Goal: Task Accomplishment & Management: Use online tool/utility

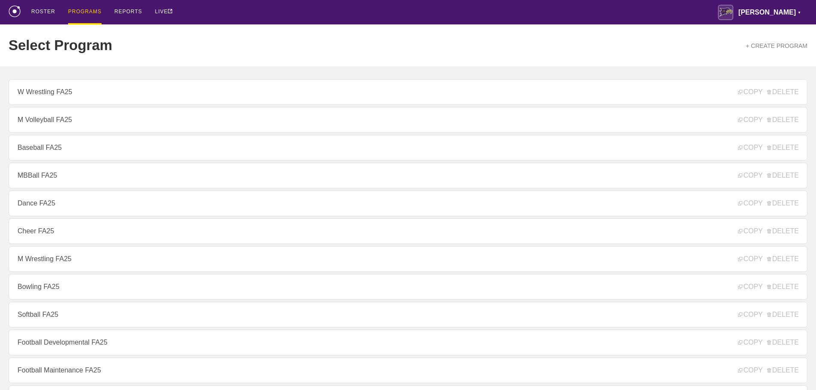
click at [228, 39] on div "Select Program + CREATE PROGRAM" at bounding box center [408, 45] width 799 height 42
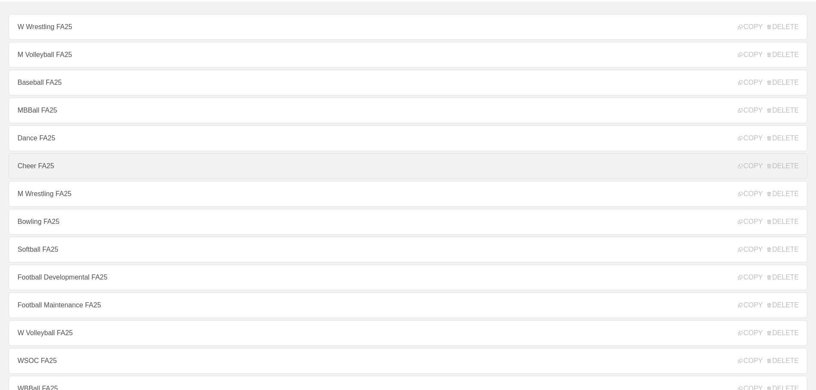
scroll to position [86, 0]
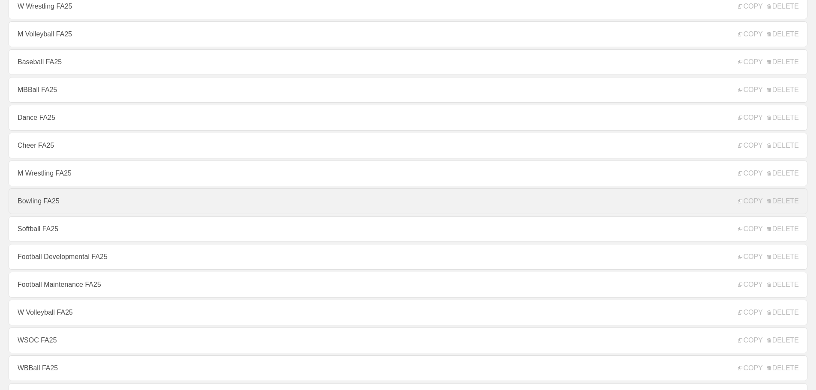
click at [54, 205] on link "Bowling FA25" at bounding box center [408, 202] width 799 height 26
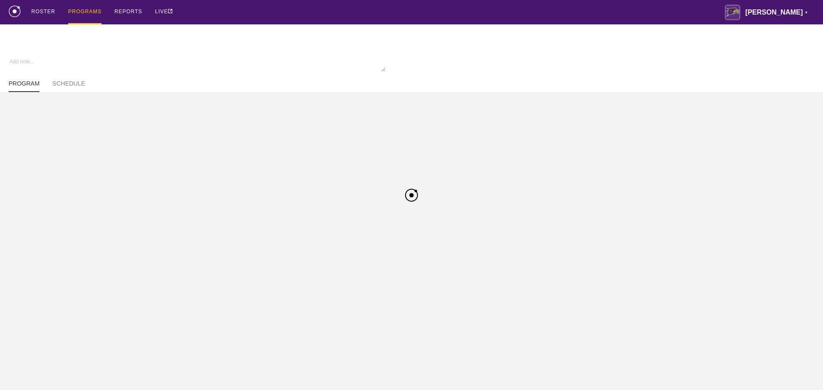
type textarea "x"
type input "Bowling FA25"
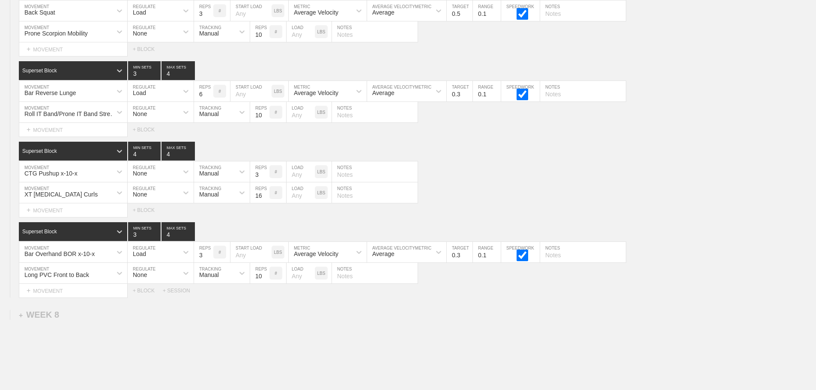
scroll to position [4316, 0]
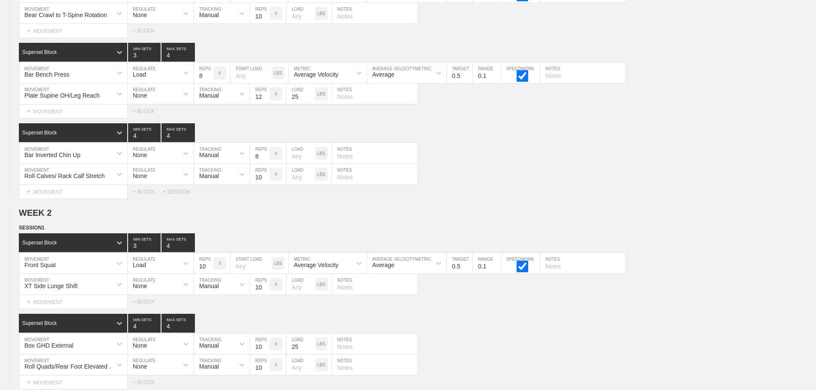
scroll to position [0, 0]
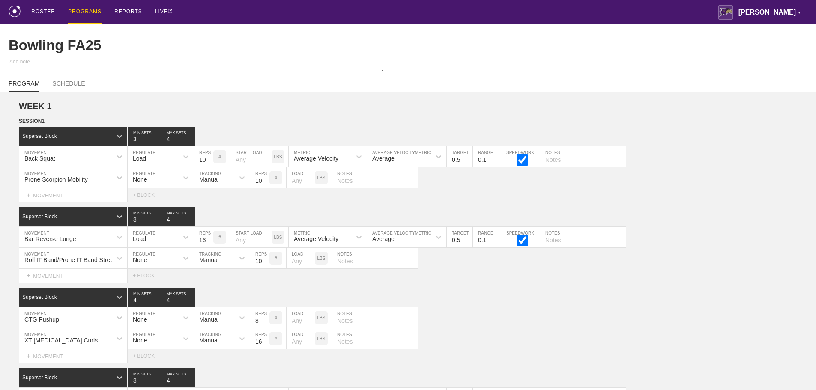
click at [82, 9] on div "PROGRAMS" at bounding box center [84, 12] width 33 height 24
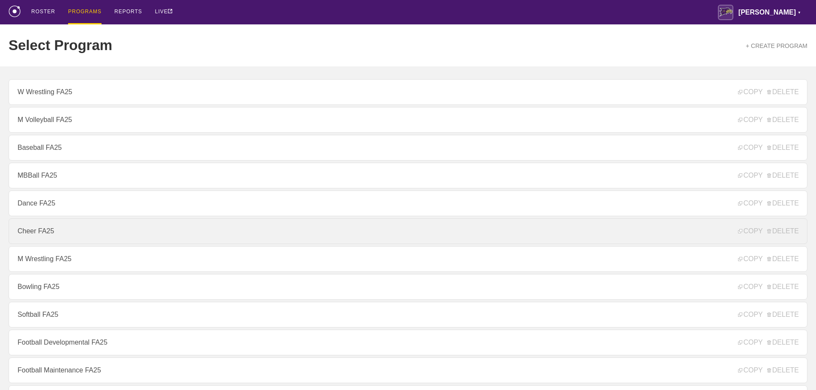
click at [34, 237] on link "Cheer FA25" at bounding box center [408, 232] width 799 height 26
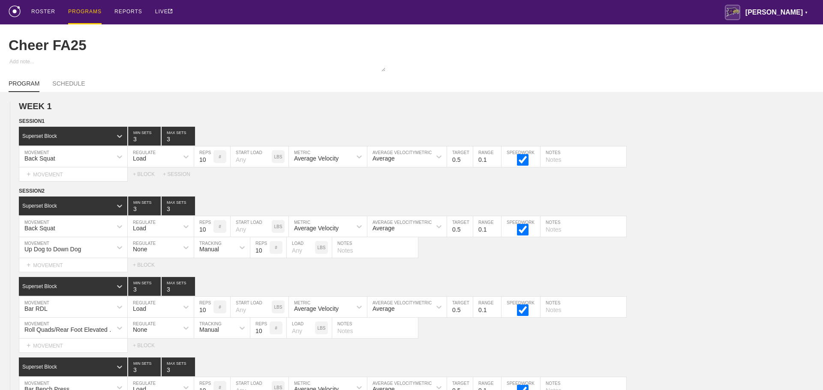
type textarea "x"
type input "Cheer FA25"
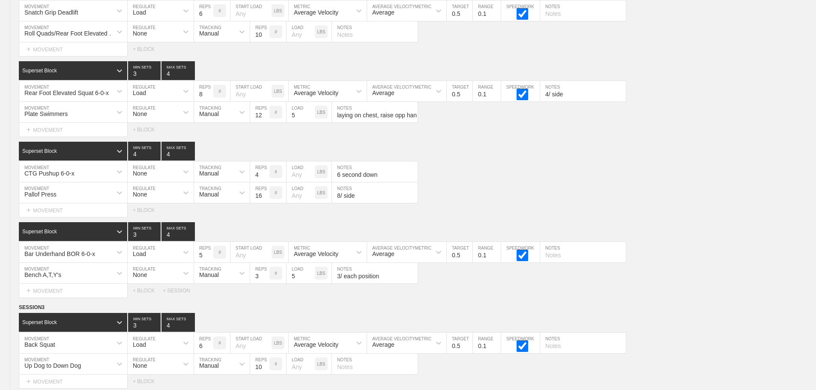
scroll to position [5716, 0]
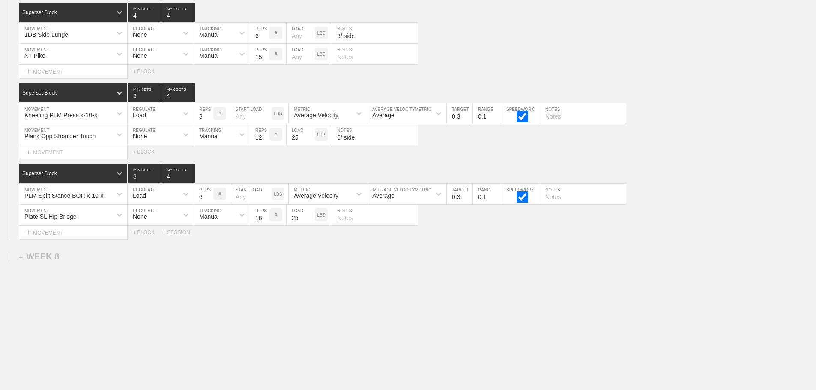
click at [349, 221] on input "text" at bounding box center [375, 215] width 86 height 21
type input "8/ side"
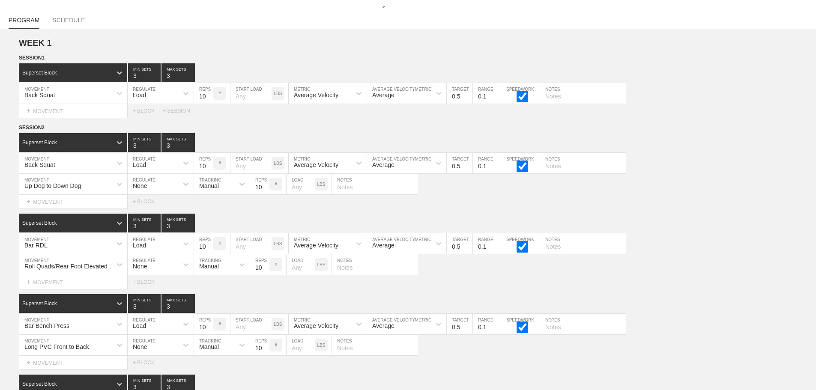
scroll to position [0, 0]
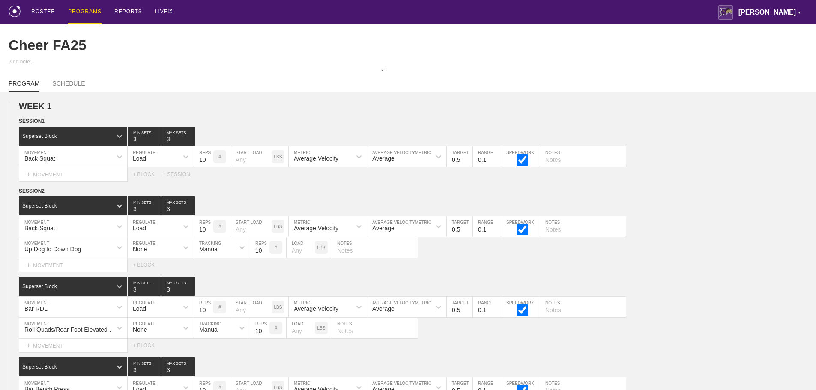
click at [87, 10] on div "PROGRAMS" at bounding box center [84, 12] width 33 height 24
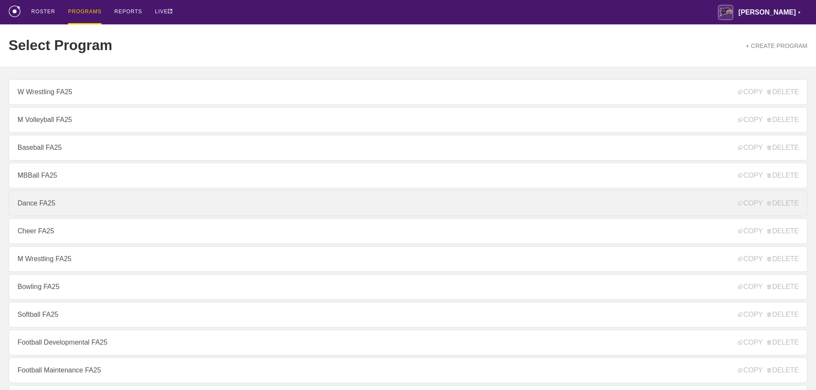
click at [32, 207] on link "Dance FA25" at bounding box center [408, 204] width 799 height 26
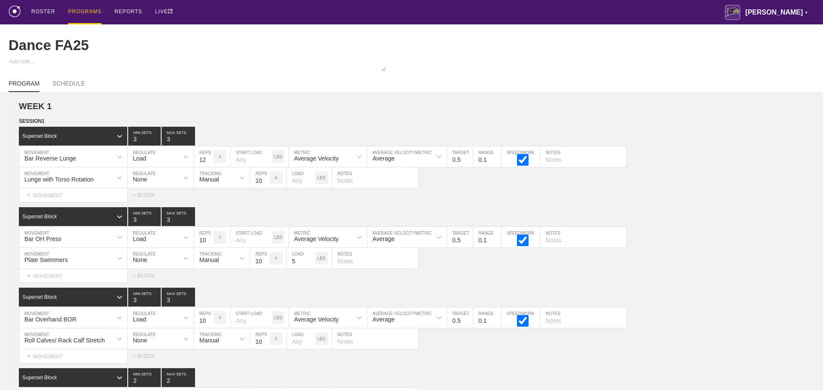
type textarea "x"
type input "Dance FA25"
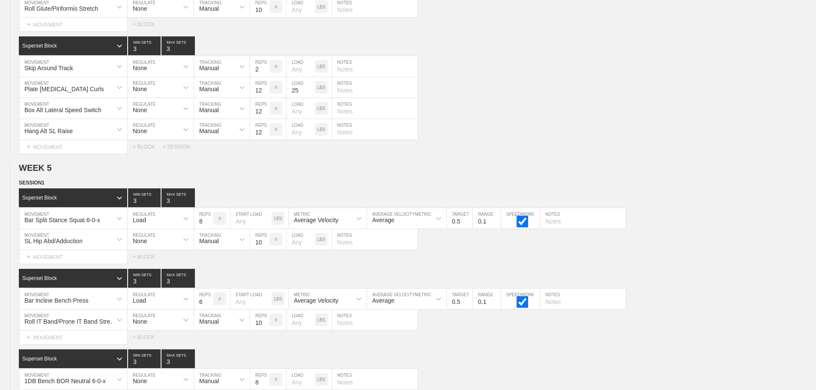
scroll to position [4488, 0]
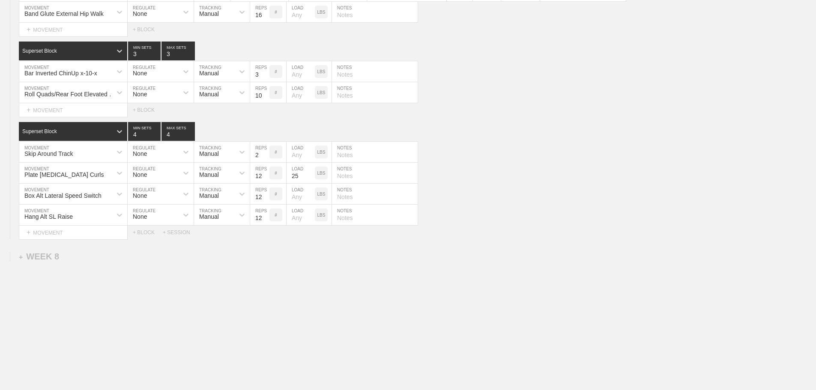
click at [593, 193] on div "Box Alt Lateral Speed Switch MOVEMENT None REGULATE Manual TRACKING 12 REPS # L…" at bounding box center [408, 194] width 816 height 21
drag, startPoint x: 706, startPoint y: 200, endPoint x: 680, endPoint y: 194, distance: 26.4
click at [704, 200] on div "Box Alt Lateral Speed Switch MOVEMENT None REGULATE Manual TRACKING 12 REPS # L…" at bounding box center [408, 194] width 816 height 21
click at [590, 206] on div "Hang Alt SL Raise MOVEMENT None REGULATE Manual TRACKING 12 REPS # LOAD LBS NOT…" at bounding box center [408, 215] width 816 height 21
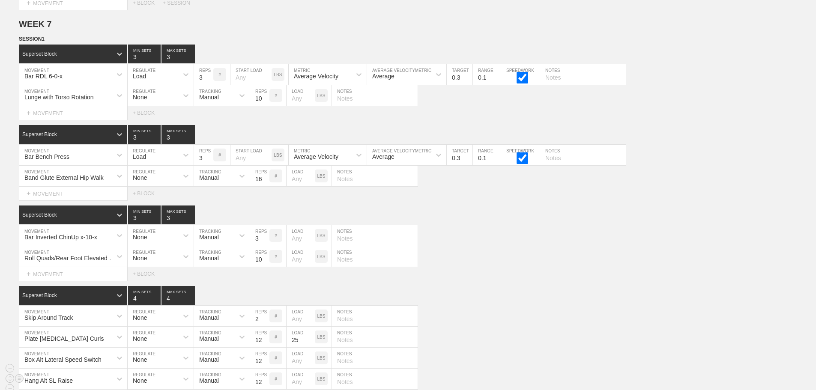
scroll to position [4316, 0]
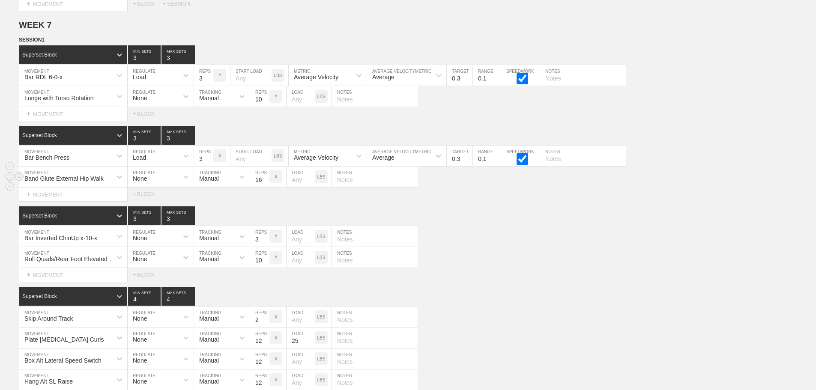
click at [350, 186] on input "text" at bounding box center [375, 177] width 86 height 21
type input "8/ side"
click at [467, 220] on div "Superset Block 3 MIN SETS 3 MAX SETS" at bounding box center [417, 216] width 797 height 19
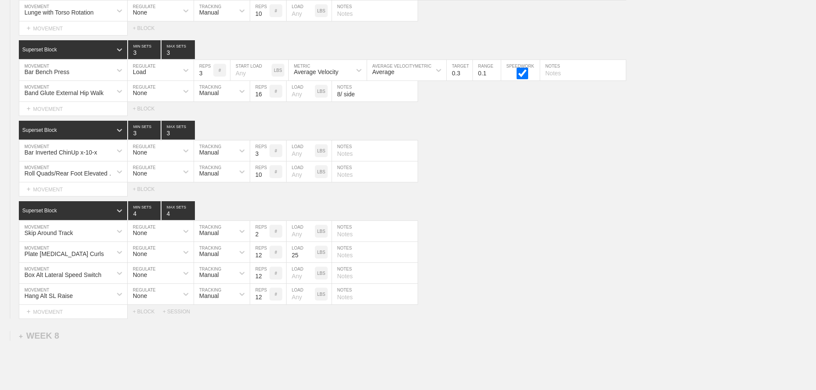
scroll to position [0, 0]
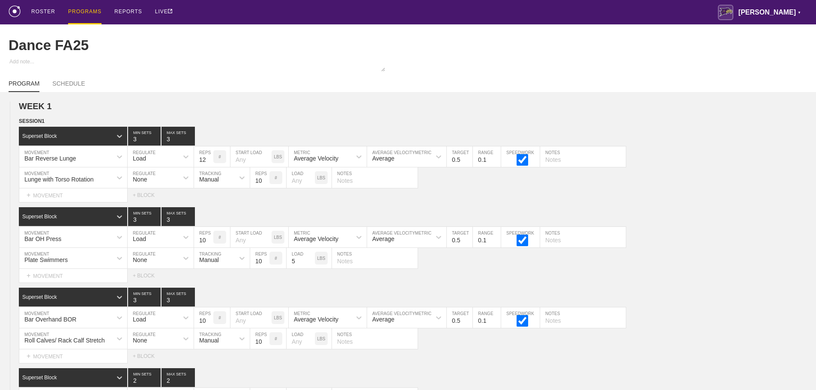
click at [85, 11] on div "PROGRAMS" at bounding box center [84, 12] width 33 height 24
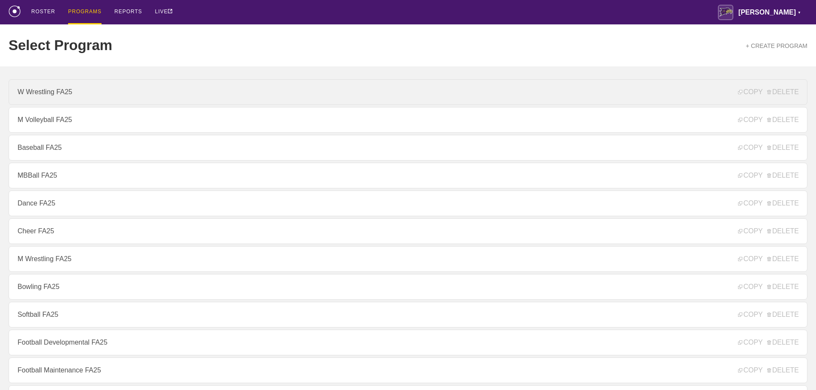
click at [88, 94] on link "W Wrestling FA25" at bounding box center [408, 92] width 799 height 26
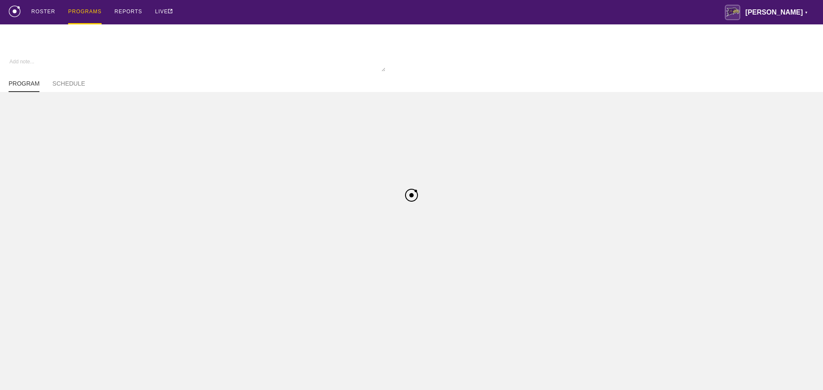
type textarea "x"
type input "W Wrestling FA25"
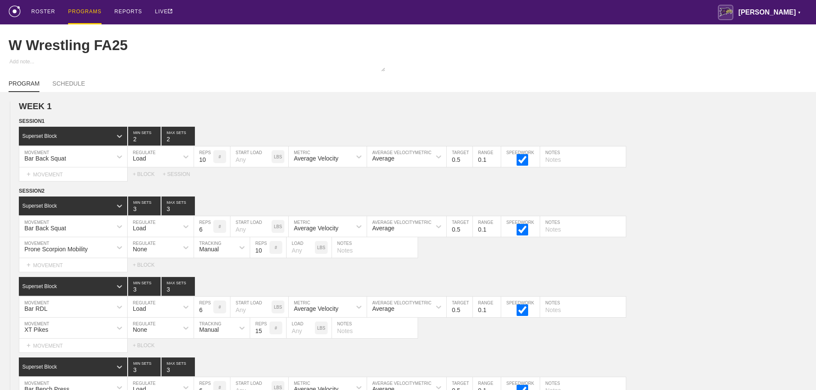
click at [304, 14] on div "ROSTER PROGRAMS REPORTS LIVE [PERSON_NAME] ▼ [PERSON_NAME][EMAIL_ADDRESS][PERSO…" at bounding box center [408, 12] width 799 height 24
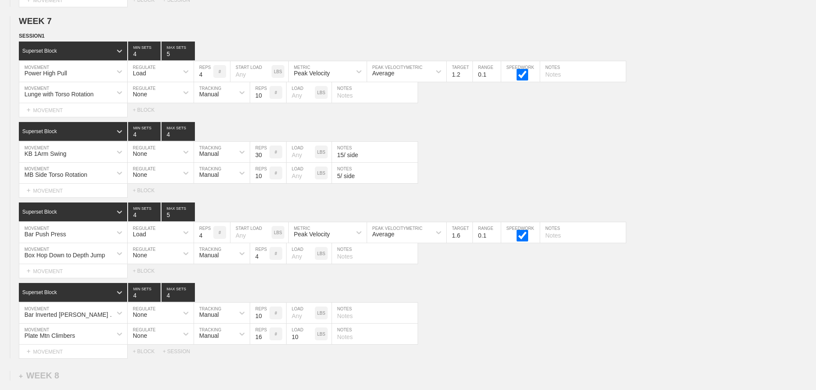
scroll to position [5716, 0]
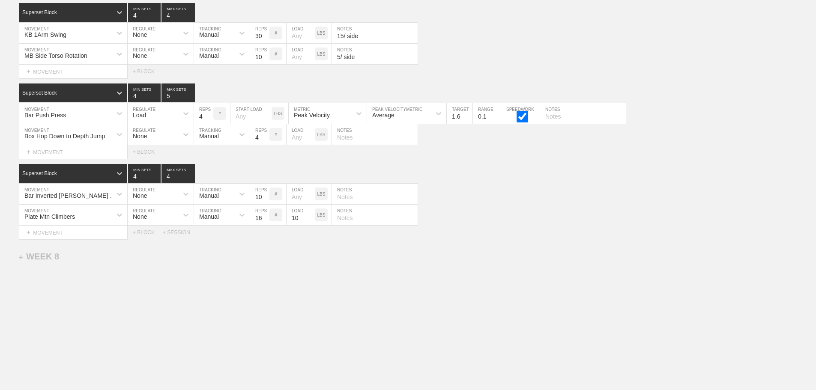
click at [481, 219] on div "Plate Mtn Climbers MOVEMENT None REGULATE Manual TRACKING 16 REPS # 10 LOAD LBS…" at bounding box center [408, 215] width 816 height 21
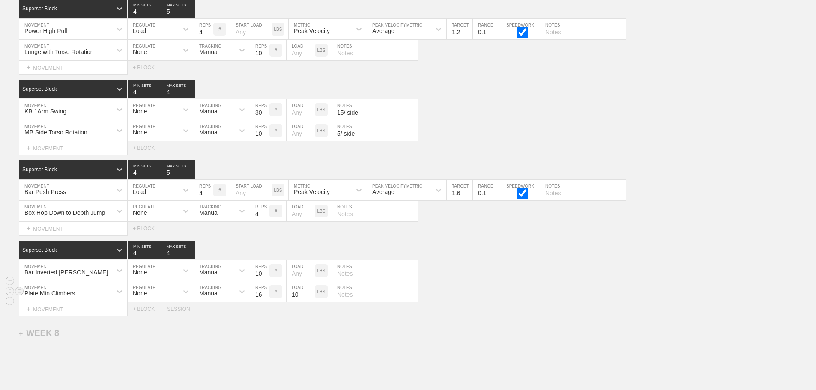
scroll to position [5630, 0]
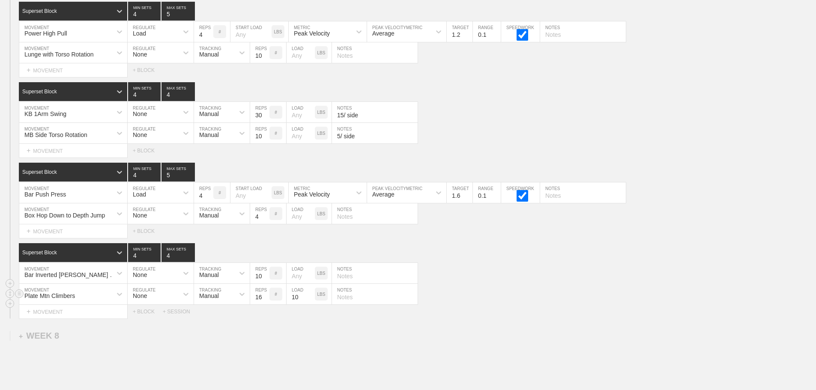
click at [480, 291] on div "Plate Mtn Climbers MOVEMENT None REGULATE Manual TRACKING 16 REPS # 10 LOAD LBS…" at bounding box center [408, 294] width 816 height 21
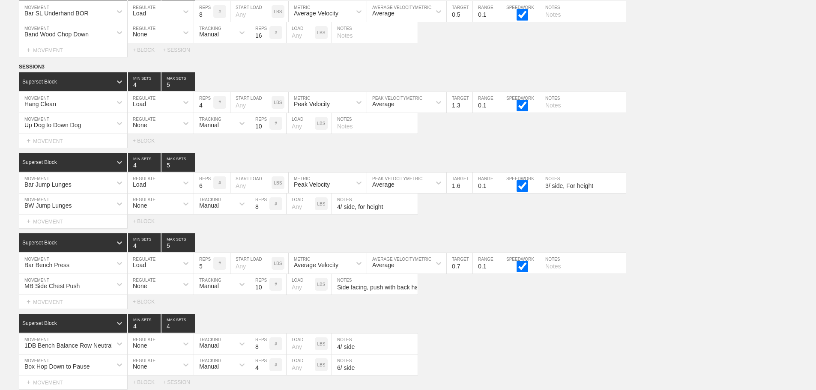
scroll to position [5202, 0]
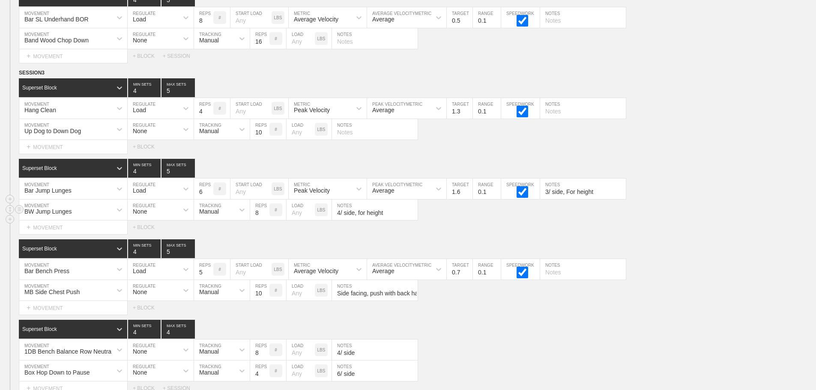
click at [696, 219] on div "BW Jump Lunges MOVEMENT None REGULATE Manual TRACKING 8 REPS # LOAD LBS 4/ side…" at bounding box center [408, 210] width 816 height 21
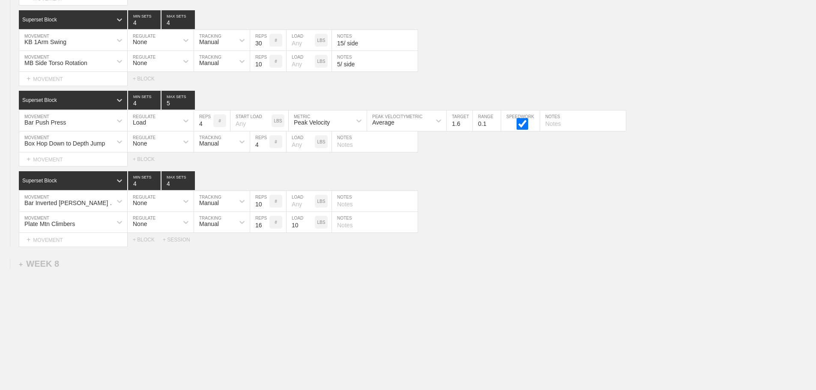
scroll to position [5716, 0]
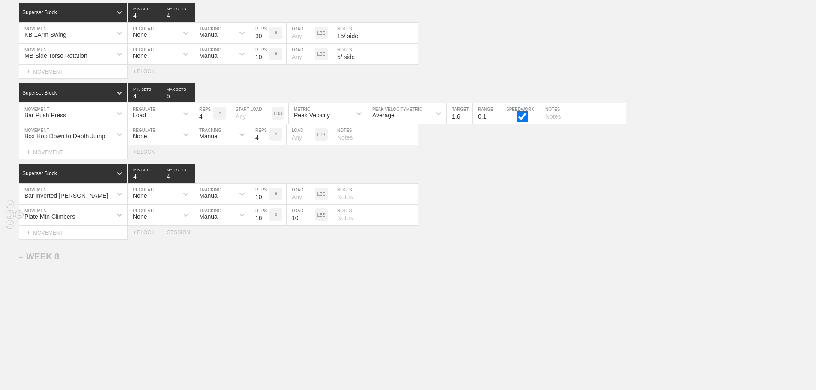
click at [543, 206] on div "Plate Mtn Climbers MOVEMENT None REGULATE Manual TRACKING 16 REPS # 10 LOAD LBS…" at bounding box center [408, 215] width 816 height 21
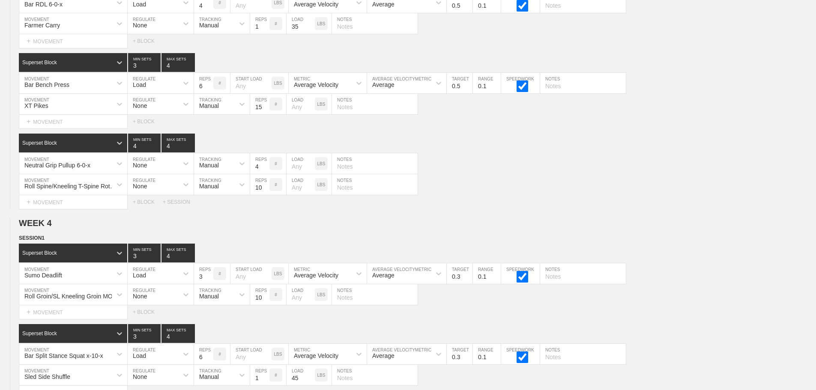
scroll to position [0, 0]
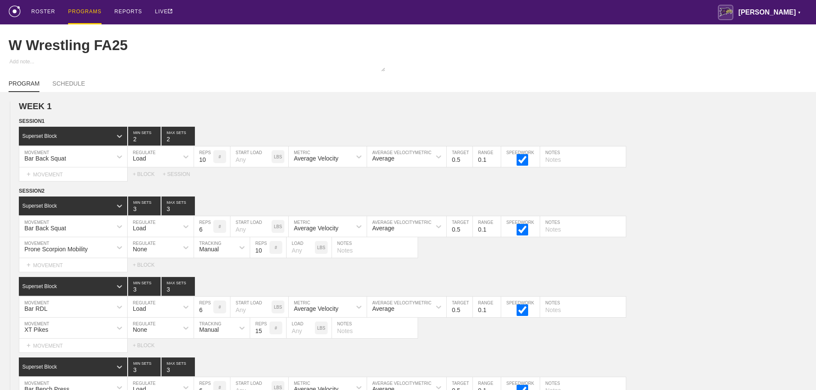
click at [83, 9] on div "PROGRAMS" at bounding box center [84, 12] width 33 height 24
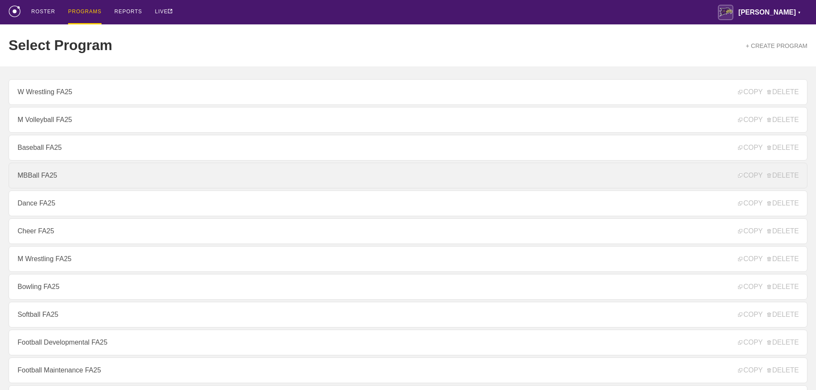
click at [41, 183] on link "MBBall FA25" at bounding box center [408, 176] width 799 height 26
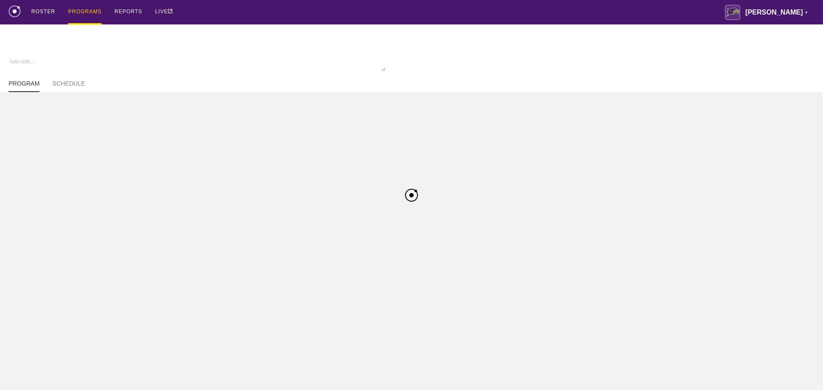
type textarea "x"
type input "MBBall FA25"
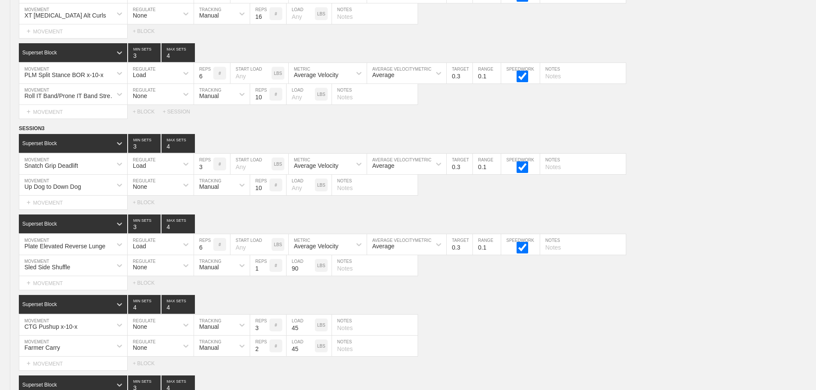
scroll to position [6668, 0]
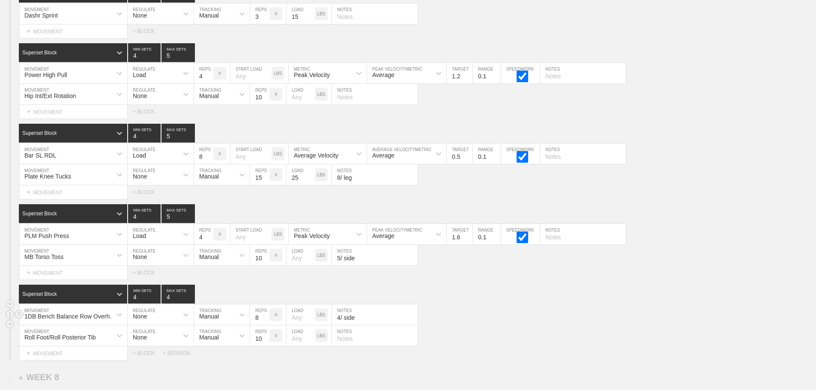
scroll to position [6540, 0]
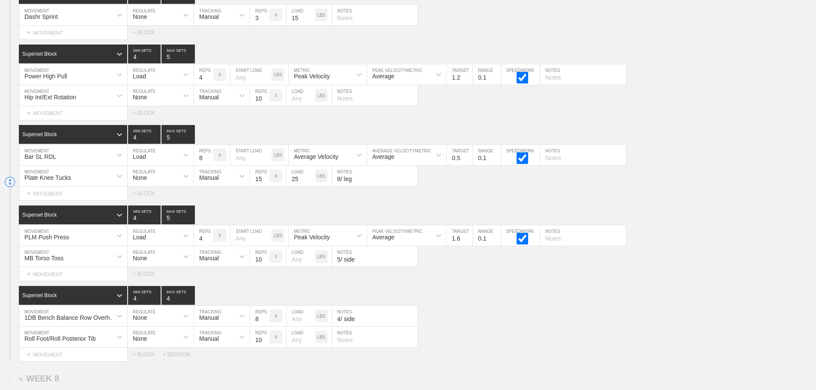
click at [351, 186] on input "8/ leg" at bounding box center [375, 176] width 86 height 21
type input "8"
click at [471, 196] on div "Select... MOVEMENT + MOVEMENT + BLOCK" at bounding box center [408, 194] width 816 height 14
click at [473, 292] on div "SESSION 1 Superset Block 1 MIN SETS 1 MAX SETS Dashr Sprint MOVEMENT None REGUL…" at bounding box center [408, 168] width 816 height 386
click at [264, 263] on input "11" at bounding box center [259, 256] width 19 height 21
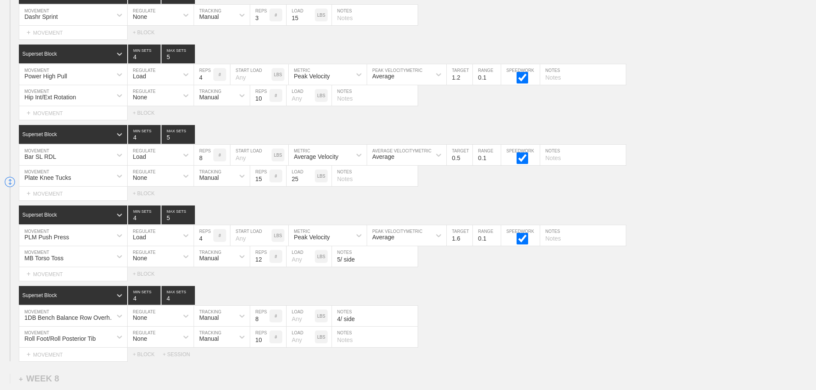
type input "12"
click at [264, 263] on input "12" at bounding box center [259, 256] width 19 height 21
click at [472, 289] on div "SESSION 1 Superset Block 1 MIN SETS 1 MAX SETS Dashr Sprint MOVEMENT None REGUL…" at bounding box center [408, 168] width 816 height 386
click at [339, 267] on input "5/ side" at bounding box center [375, 256] width 86 height 21
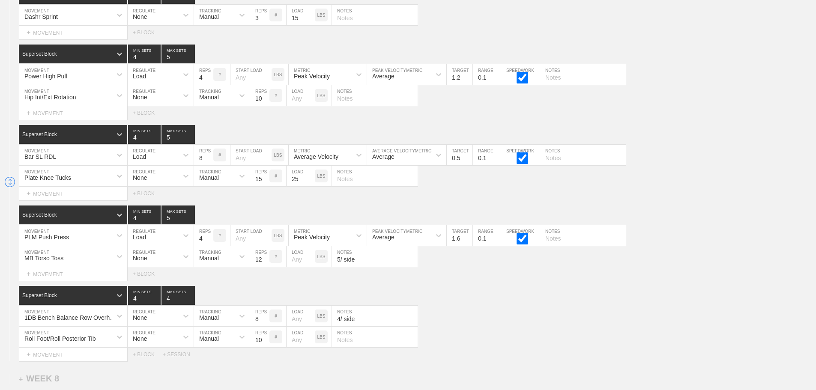
click at [340, 267] on input "5/ side" at bounding box center [375, 256] width 86 height 21
type input "6/ side"
click at [450, 279] on div "Select... MOVEMENT + MOVEMENT + BLOCK" at bounding box center [408, 274] width 816 height 14
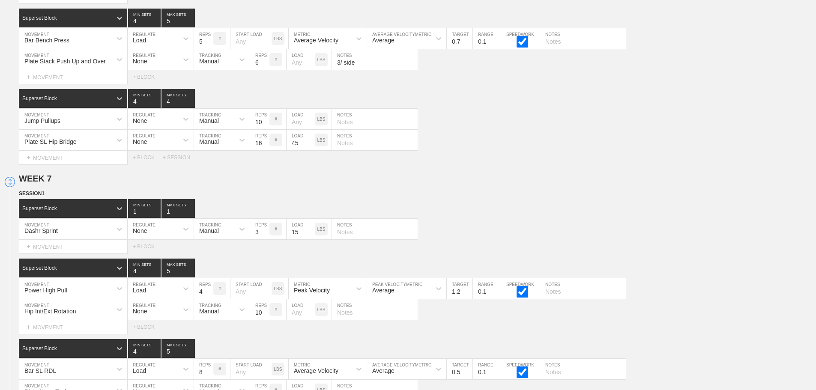
scroll to position [6668, 0]
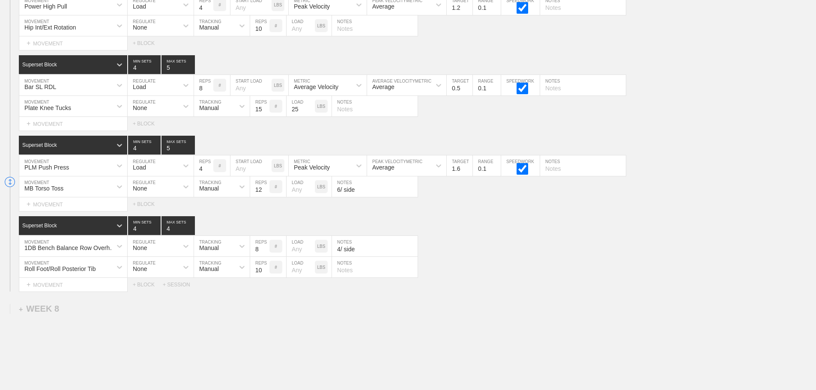
scroll to position [6540, 0]
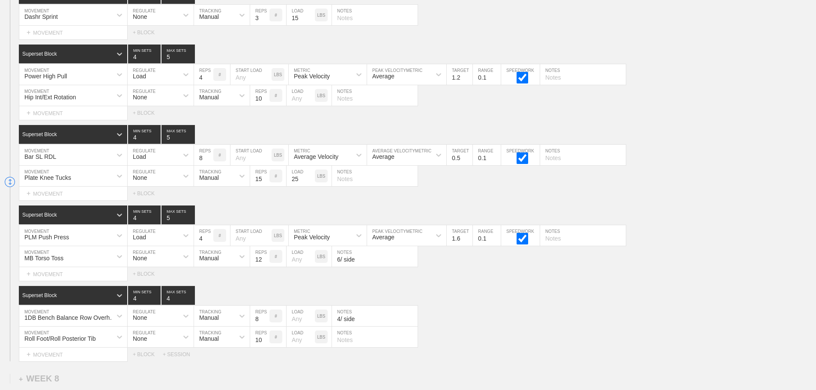
click at [641, 198] on div "Select... MOVEMENT + MOVEMENT + BLOCK" at bounding box center [408, 194] width 816 height 14
click at [599, 319] on div "1DB Bench Balance Row Overhand MOVEMENT None REGULATE Manual TRACKING 8 REPS # …" at bounding box center [408, 316] width 816 height 21
click at [482, 278] on div "Select... MOVEMENT + MOVEMENT + BLOCK" at bounding box center [408, 274] width 816 height 14
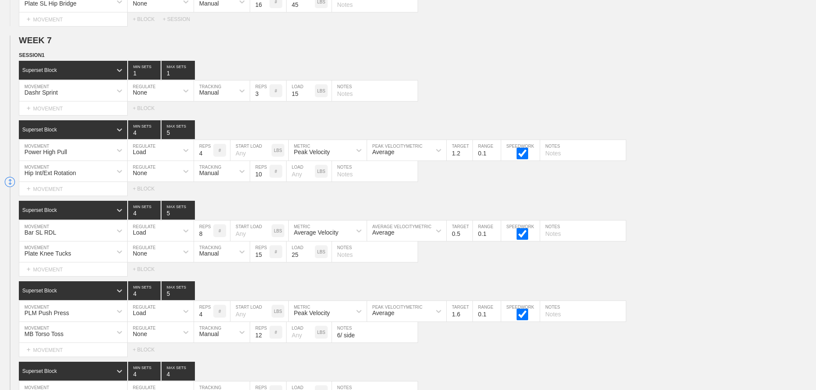
scroll to position [6454, 0]
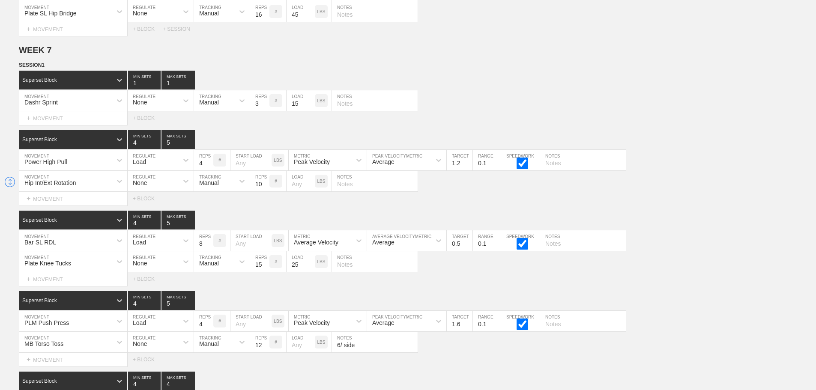
click at [730, 206] on div "Select... MOVEMENT + MOVEMENT + BLOCK" at bounding box center [408, 199] width 816 height 14
click at [729, 206] on div "Select... MOVEMENT + MOVEMENT + BLOCK" at bounding box center [408, 199] width 816 height 14
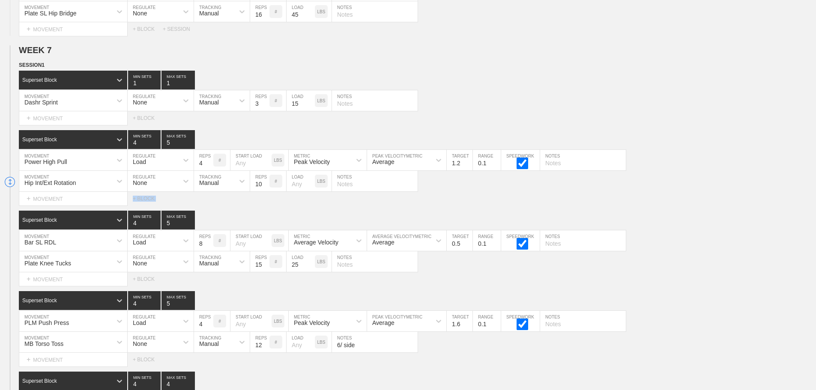
click at [729, 206] on div "Select... MOVEMENT + MOVEMENT + BLOCK" at bounding box center [408, 199] width 816 height 14
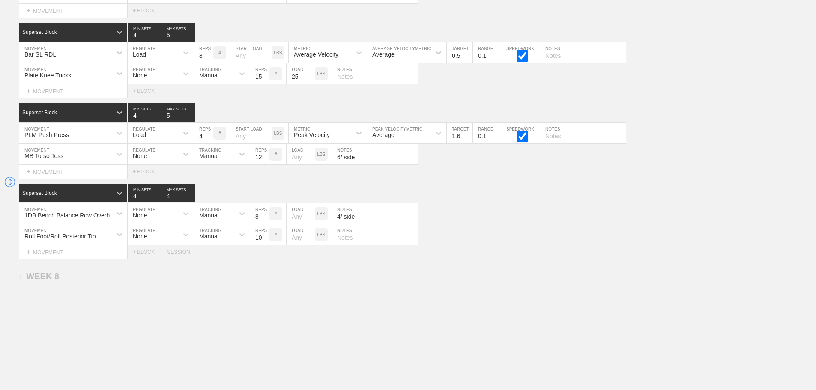
scroll to position [6668, 0]
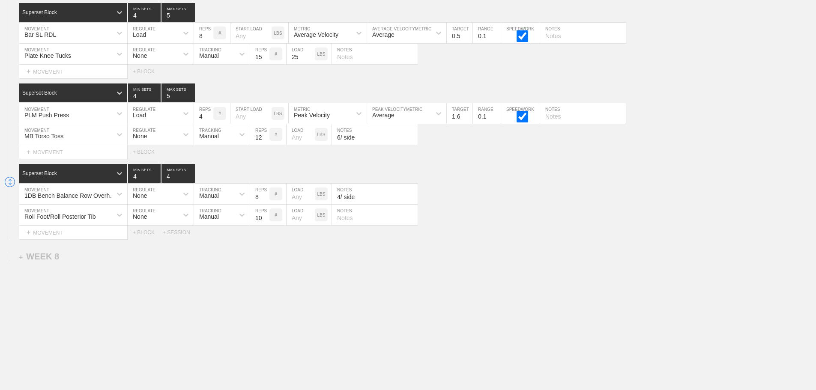
drag, startPoint x: 522, startPoint y: 213, endPoint x: 716, endPoint y: 272, distance: 202.8
click at [536, 222] on div "Roll Foot/Roll Posterior Tib MOVEMENT None REGULATE Manual TRACKING 10 REPS # L…" at bounding box center [408, 215] width 816 height 21
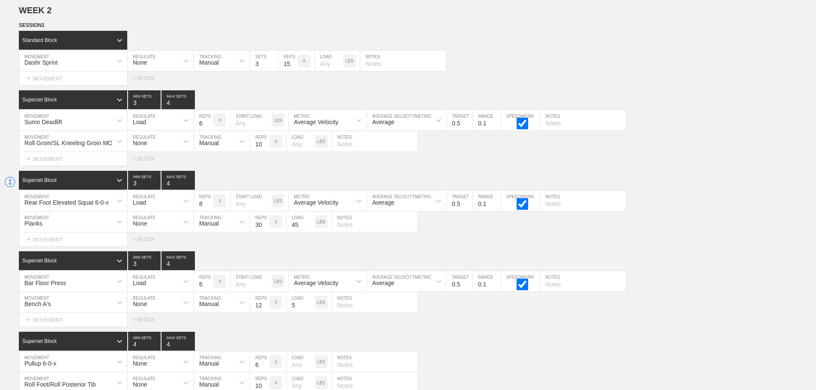
scroll to position [0, 0]
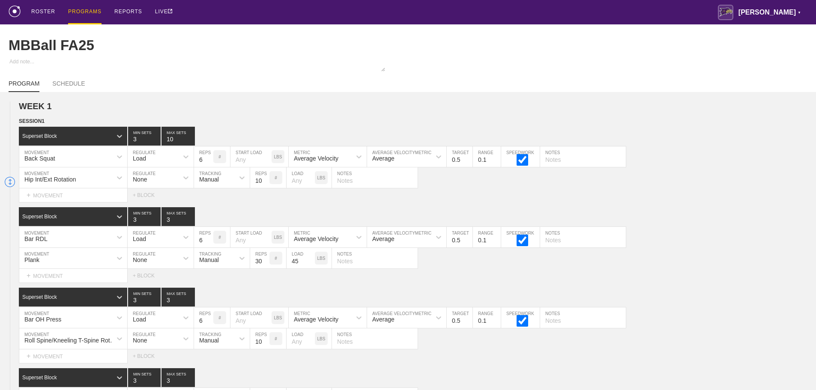
click at [84, 9] on div "PROGRAMS" at bounding box center [84, 12] width 33 height 24
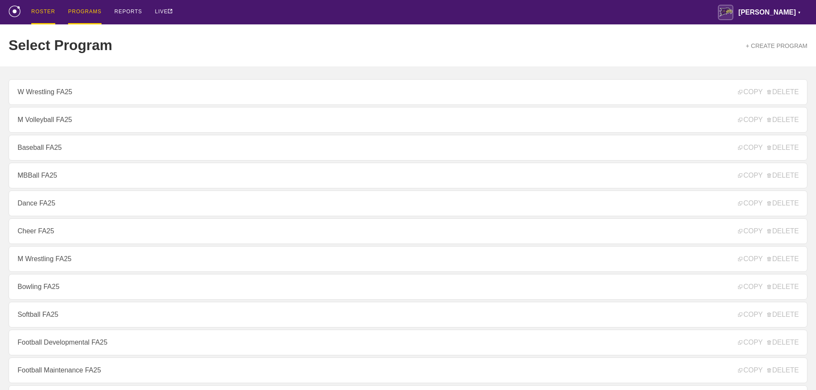
click at [44, 176] on link "MBBall FA25" at bounding box center [408, 176] width 799 height 26
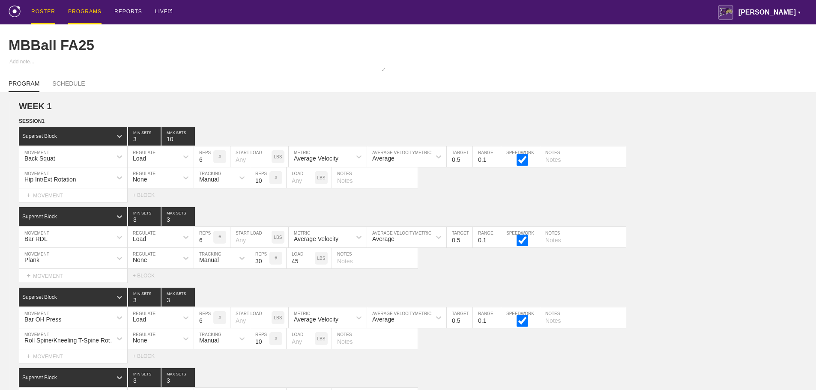
type textarea "x"
type input "8/ leg"
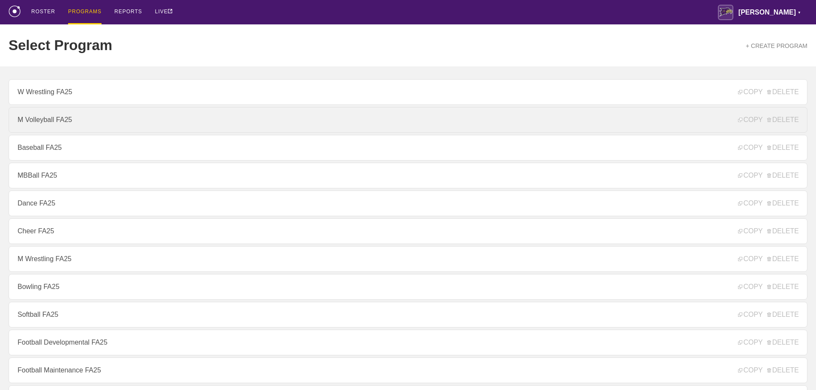
click at [50, 123] on link "M Volleyball FA25" at bounding box center [408, 120] width 799 height 26
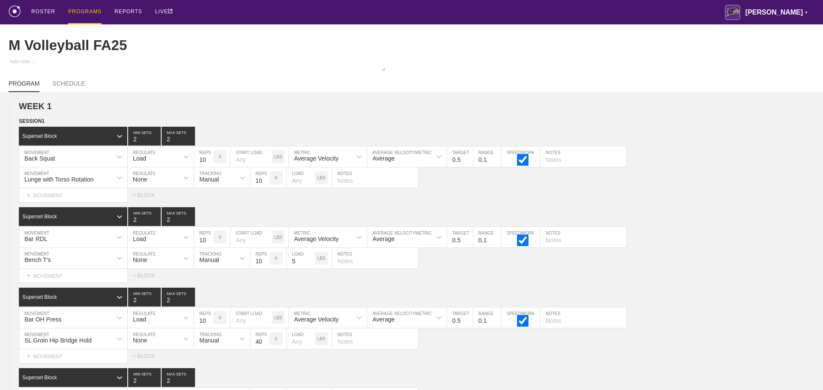
type textarea "x"
type input "M Volleyball FA25"
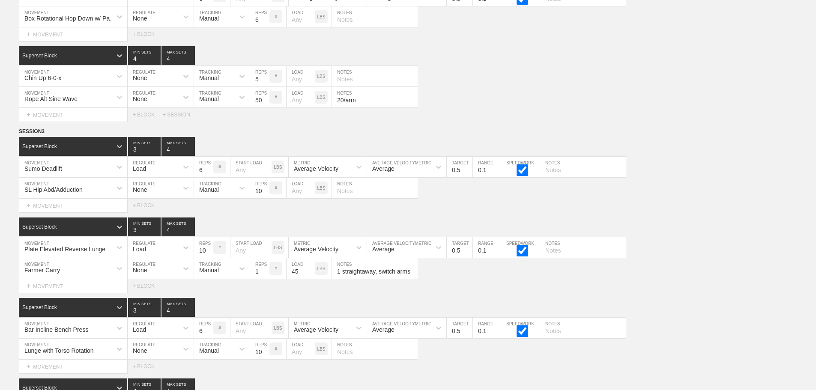
scroll to position [5646, 0]
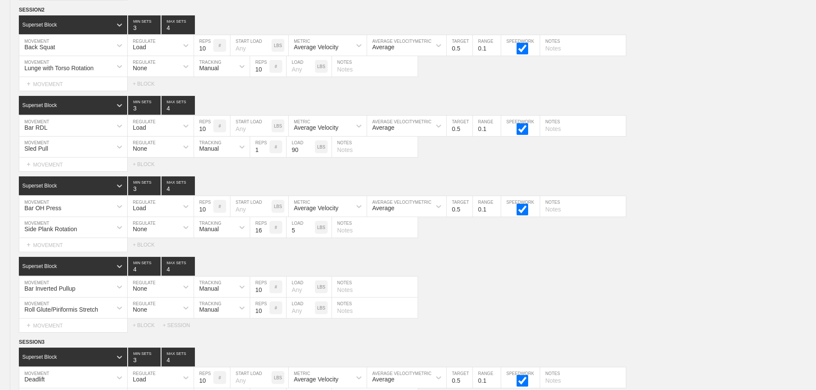
scroll to position [0, 0]
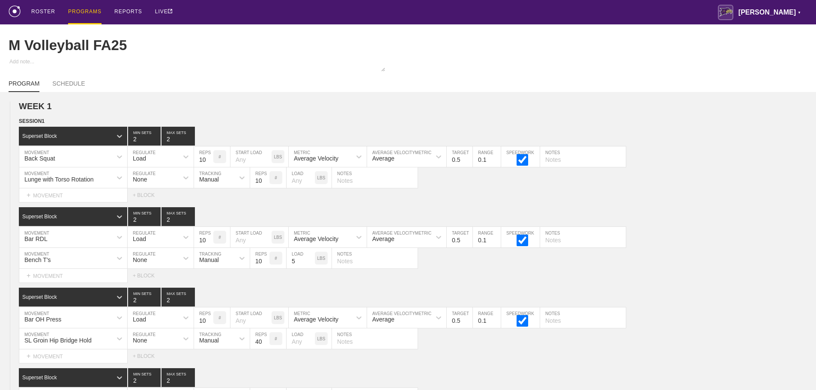
click at [87, 10] on div "PROGRAMS" at bounding box center [84, 12] width 33 height 24
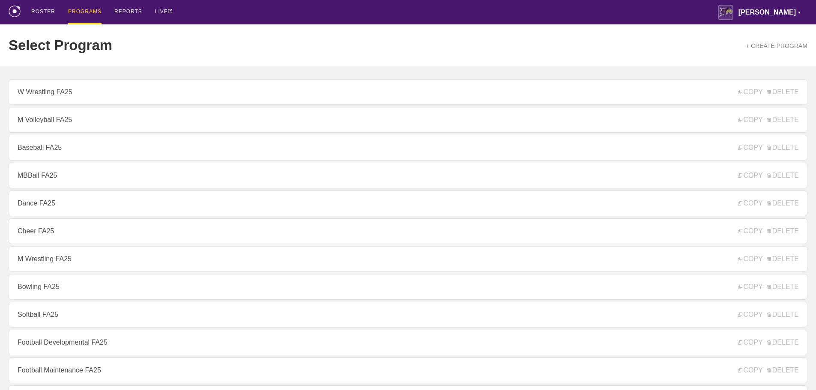
click at [168, 33] on div "Select Program + CREATE PROGRAM" at bounding box center [408, 45] width 799 height 42
click at [149, 38] on div "Select Program + CREATE PROGRAM" at bounding box center [408, 45] width 799 height 42
click at [294, 32] on div "Select Program + CREATE PROGRAM" at bounding box center [408, 45] width 799 height 42
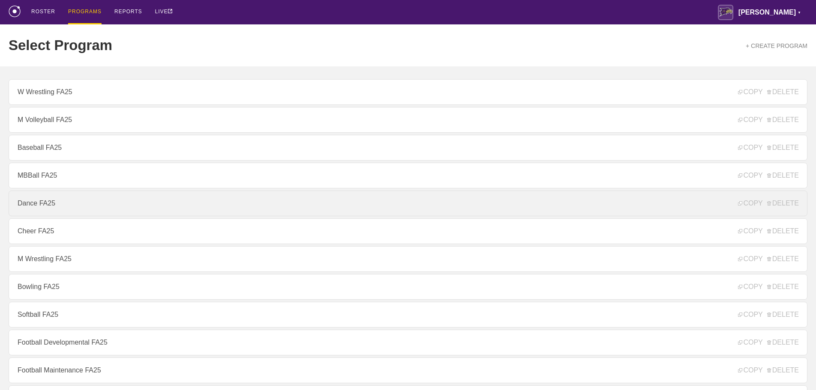
click at [66, 205] on link "Dance FA25" at bounding box center [408, 204] width 799 height 26
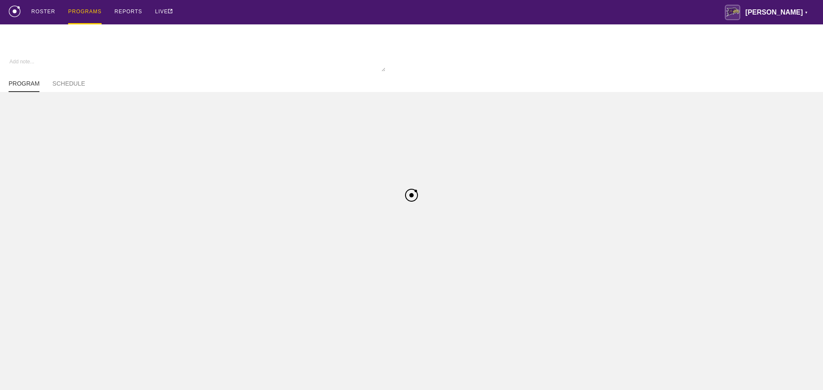
type textarea "x"
type input "Dance FA25"
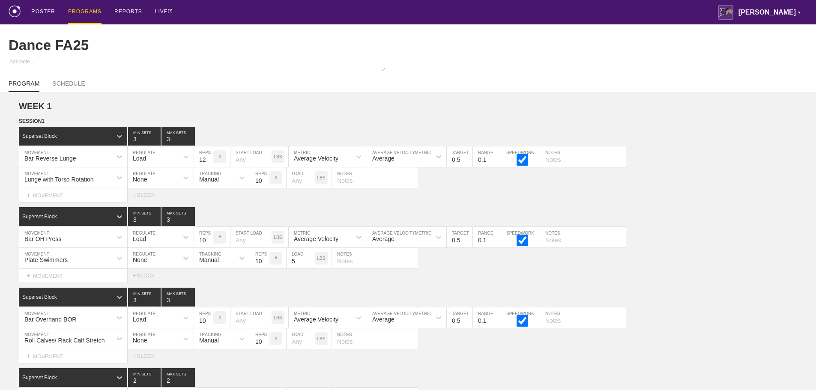
click at [424, 12] on div "ROSTER PROGRAMS REPORTS LIVE [PERSON_NAME] ▼ [PERSON_NAME][EMAIL_ADDRESS][PERSO…" at bounding box center [408, 12] width 799 height 24
click at [478, 13] on div "ROSTER PROGRAMS REPORTS LIVE [PERSON_NAME] ▼ [PERSON_NAME][EMAIL_ADDRESS][PERSO…" at bounding box center [408, 12] width 799 height 24
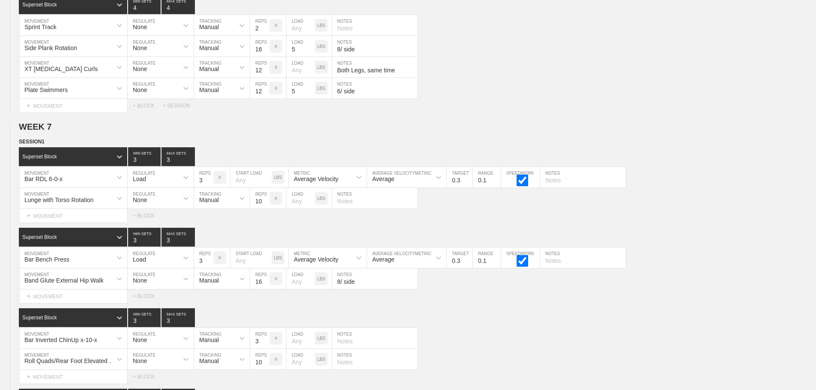
scroll to position [4488, 0]
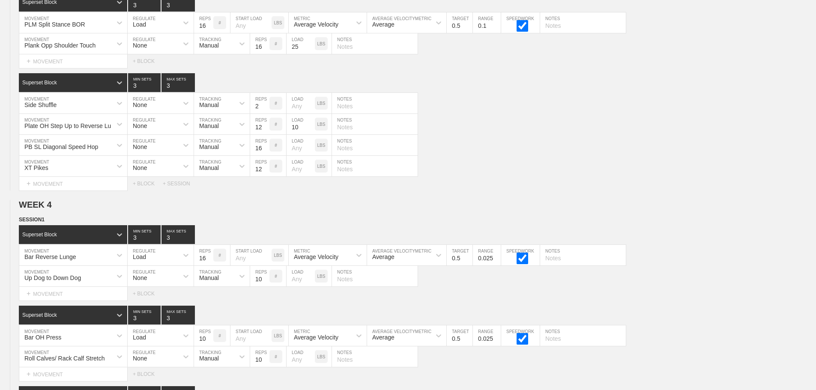
scroll to position [1831, 0]
drag, startPoint x: 563, startPoint y: 155, endPoint x: 822, endPoint y: 175, distance: 259.6
click at [592, 156] on div "PB SL Diagonal Speed Hop MOVEMENT None REGULATE Manual TRACKING 16 REPS # LOAD …" at bounding box center [408, 145] width 816 height 21
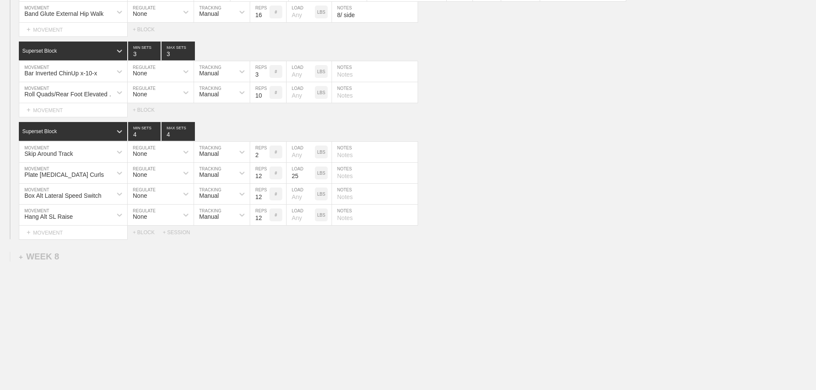
click at [632, 238] on div "Select... MOVEMENT + MOVEMENT + BLOCK + SESSION" at bounding box center [408, 233] width 816 height 14
